Goal: Task Accomplishment & Management: Manage account settings

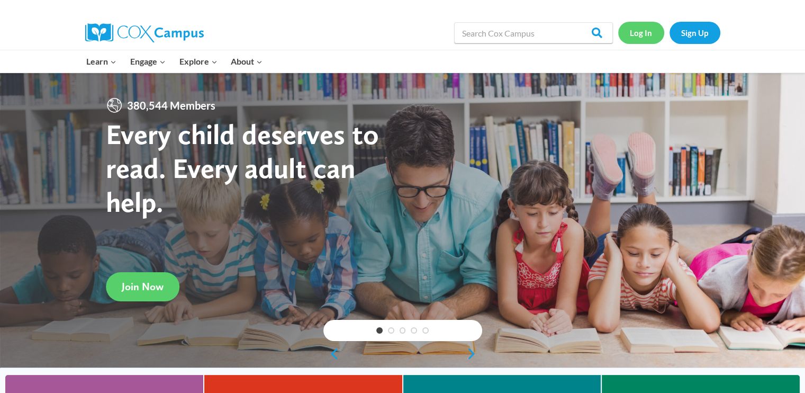
click at [635, 31] on link "Log In" at bounding box center [642, 33] width 46 height 22
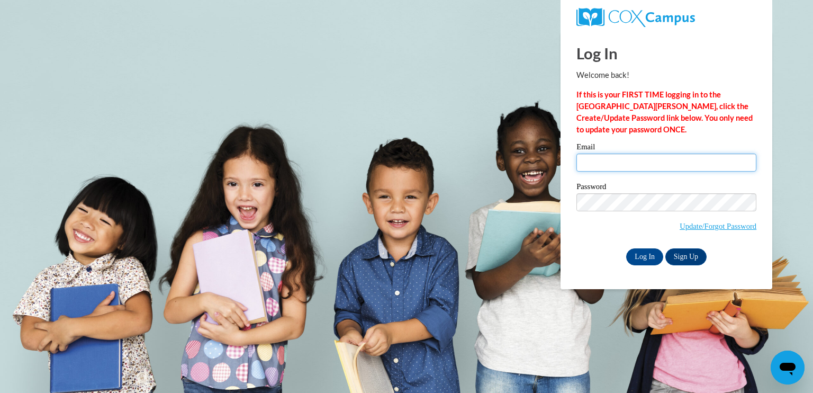
type input "[PERSON_NAME][EMAIL_ADDRESS][PERSON_NAME][DOMAIN_NAME]"
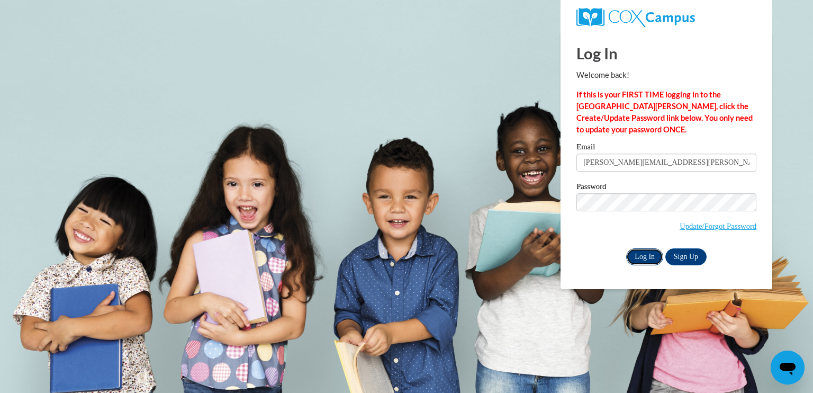
click at [638, 257] on input "Log In" at bounding box center [644, 256] width 37 height 17
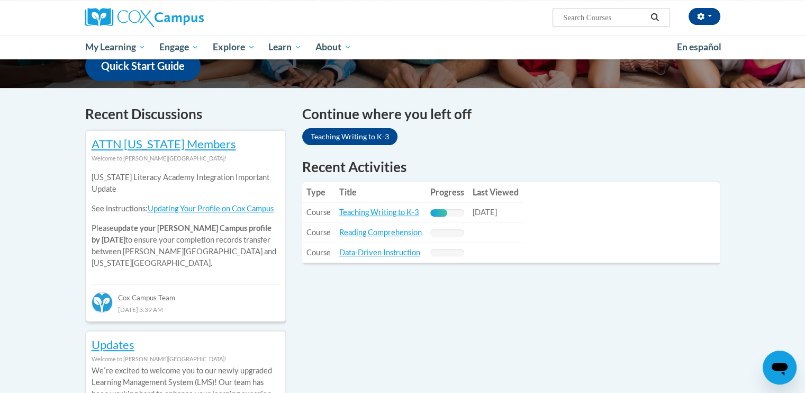
scroll to position [285, 0]
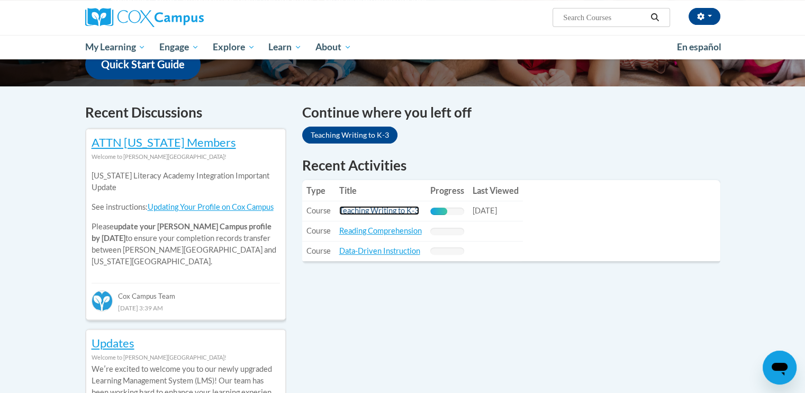
click at [363, 211] on link "Teaching Writing to K-3" at bounding box center [379, 210] width 80 height 9
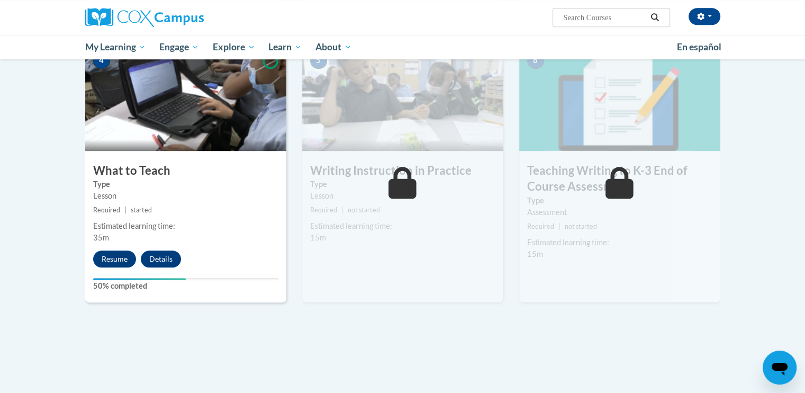
scroll to position [517, 0]
